Goal: Task Accomplishment & Management: Manage account settings

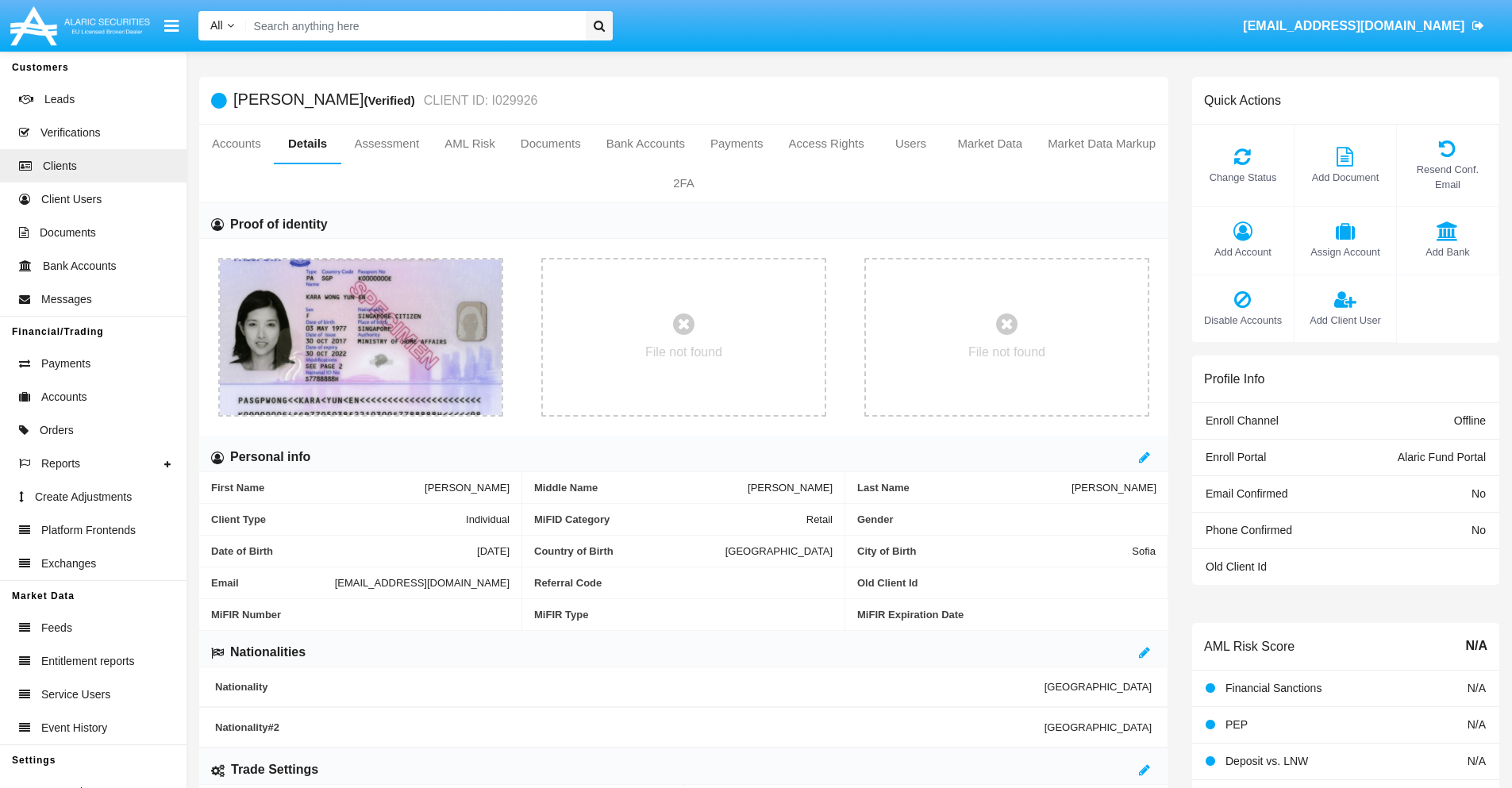
click at [1242, 252] on span "Add Account" at bounding box center [1243, 251] width 86 height 15
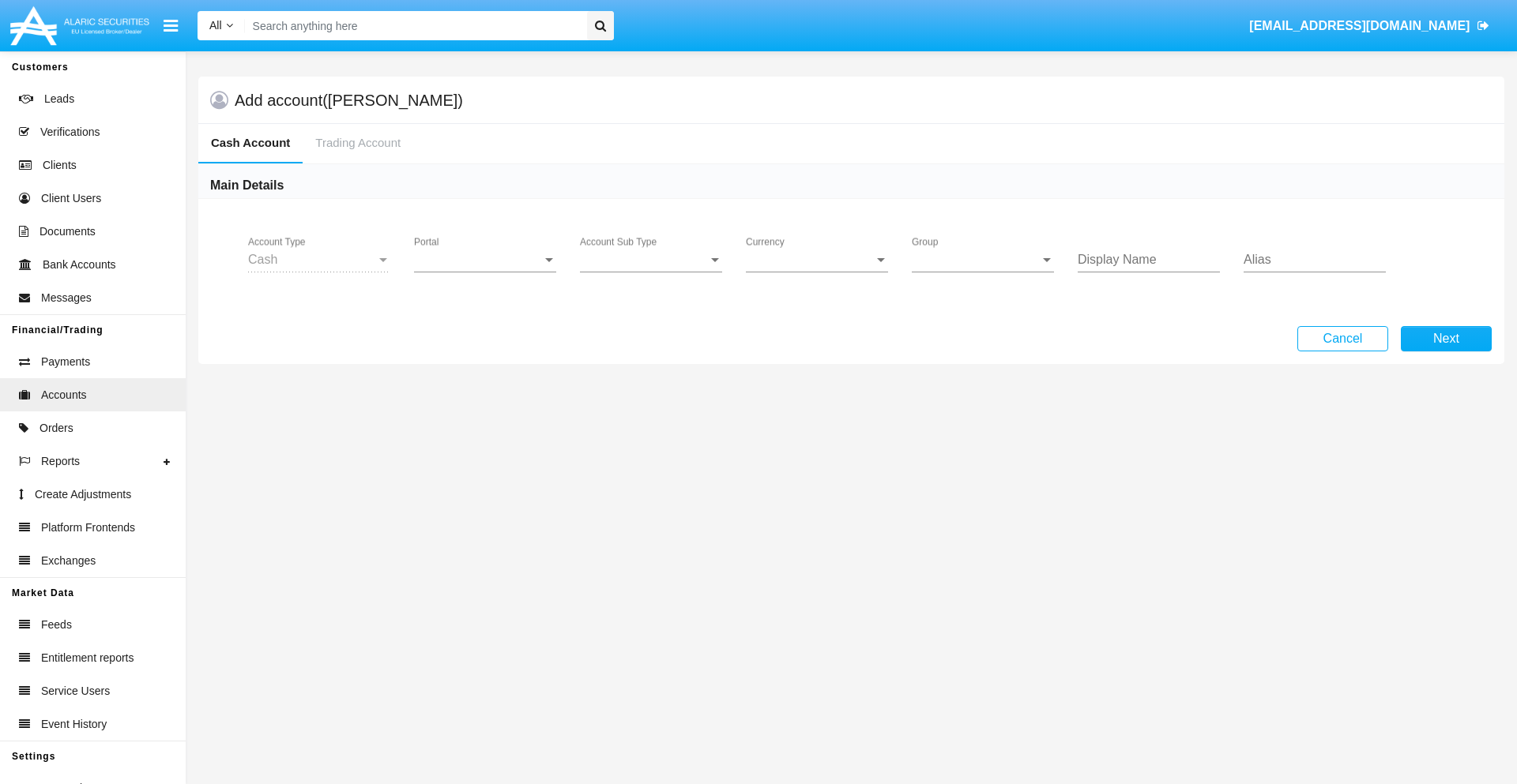
click at [485, 260] on span "Portal" at bounding box center [478, 260] width 128 height 14
click at [487, 347] on span "Alaric Fund Portal" at bounding box center [474, 347] width 120 height 38
click at [651, 260] on span "Account Sub Type" at bounding box center [643, 260] width 128 height 14
click at [651, 272] on span "Fund Cash" at bounding box center [650, 272] width 142 height 38
click at [982, 260] on span "Group" at bounding box center [975, 260] width 128 height 14
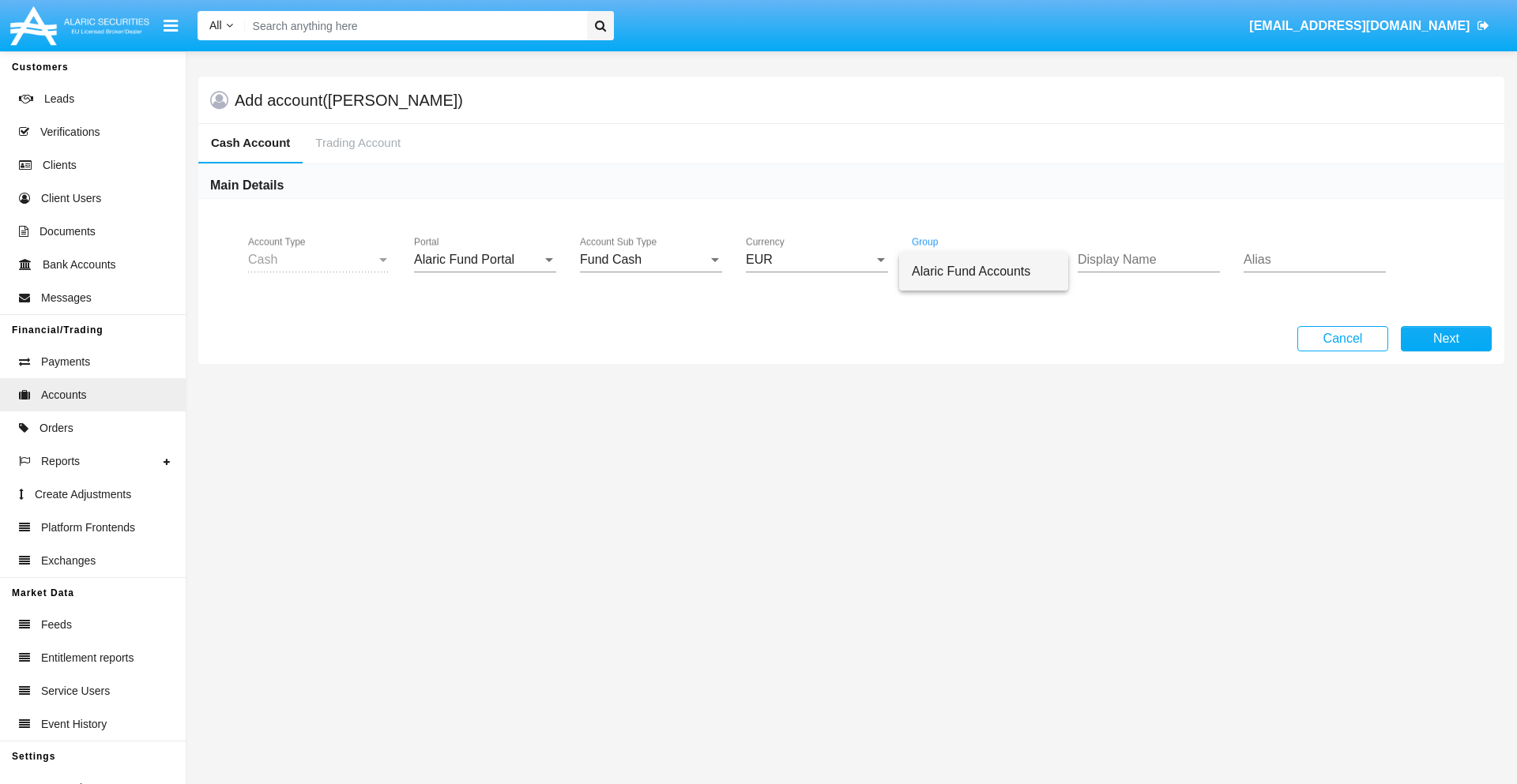
click at [983, 272] on span "Alaric Fund Accounts" at bounding box center [983, 272] width 143 height 38
type input "ivory"
type input "gold"
click at [1445, 338] on button "Next" at bounding box center [1445, 338] width 91 height 25
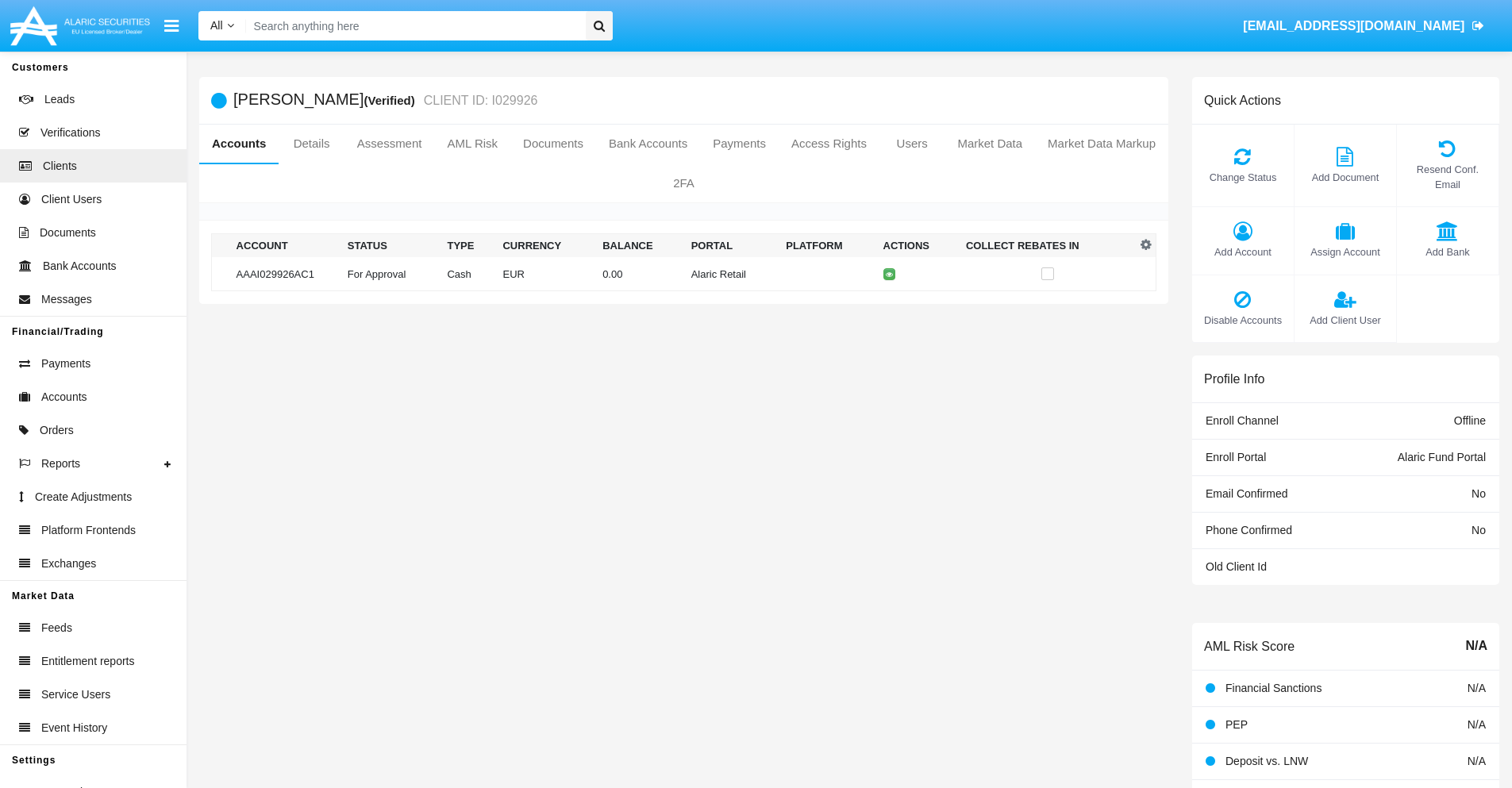
click at [685, 274] on td "Alaric Retail" at bounding box center [732, 274] width 95 height 34
click at [1242, 177] on span "Change Status" at bounding box center [1243, 177] width 86 height 15
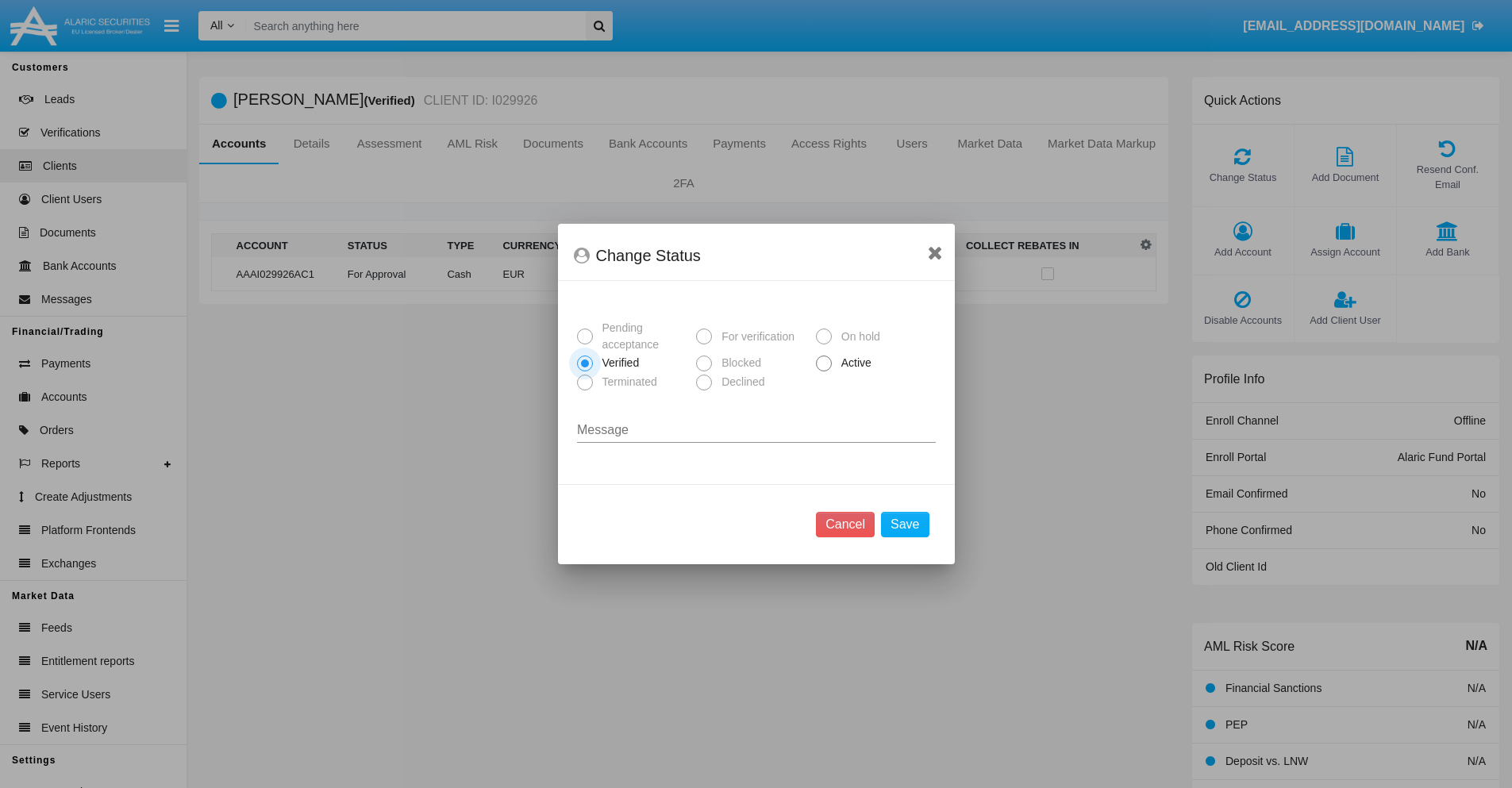
click at [853, 363] on span "Active" at bounding box center [854, 363] width 44 height 17
click at [824, 371] on input "Active" at bounding box center [823, 371] width 1 height 1
radio input "true"
click at [905, 525] on button "Save" at bounding box center [905, 524] width 48 height 25
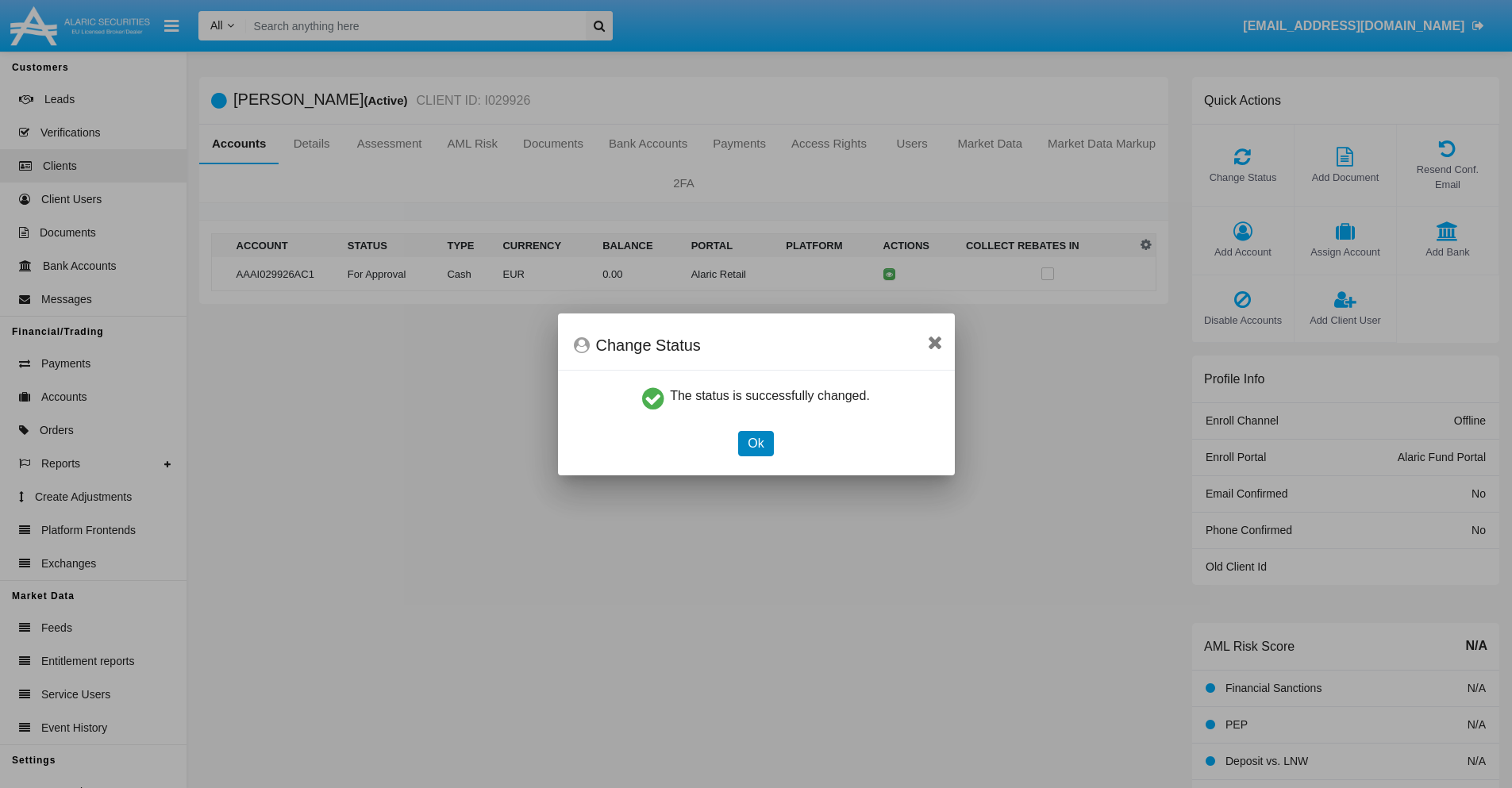
click at [755, 443] on button "Ok" at bounding box center [755, 443] width 35 height 25
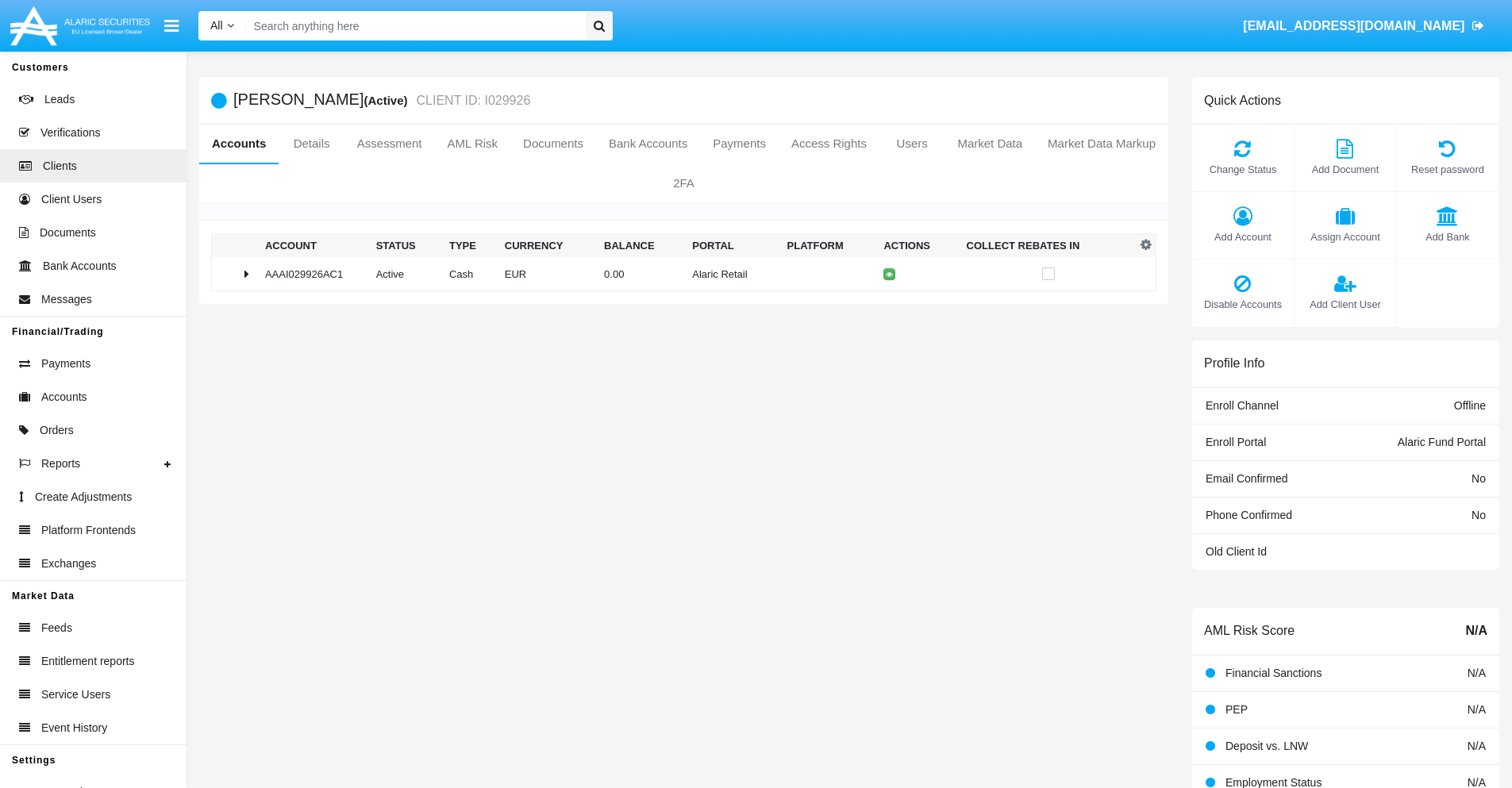
click at [678, 274] on td "0.00" at bounding box center [642, 274] width 88 height 34
click at [889, 307] on icon at bounding box center [892, 307] width 7 height 7
